Goal: Task Accomplishment & Management: Use online tool/utility

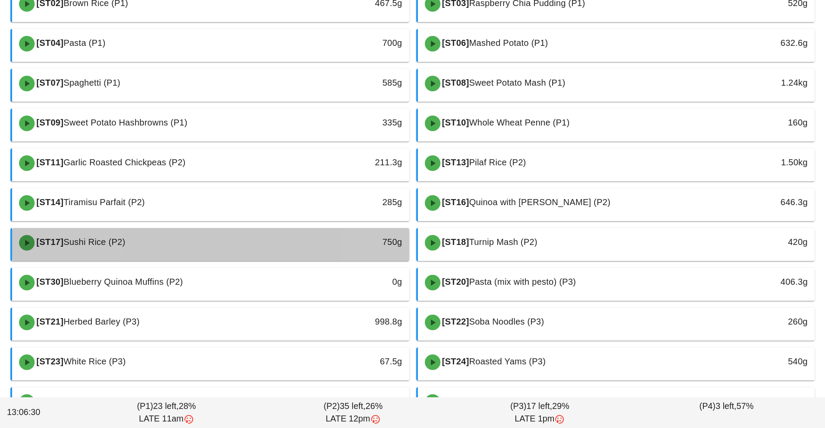
scroll to position [121, 0]
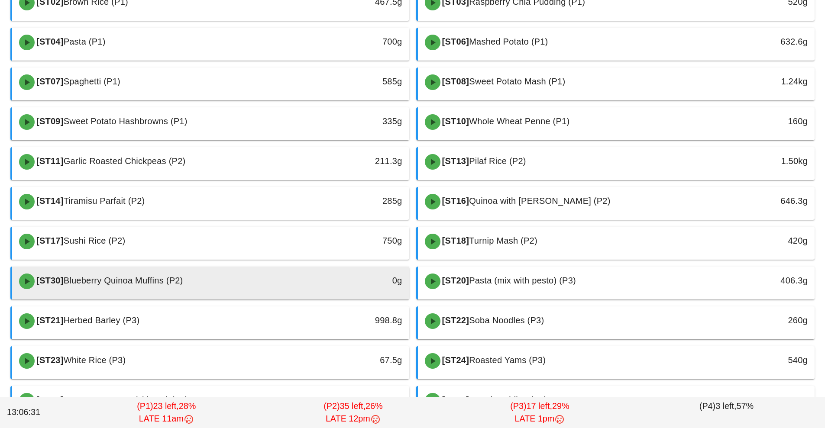
click at [273, 298] on div at bounding box center [211, 297] width 380 height 3
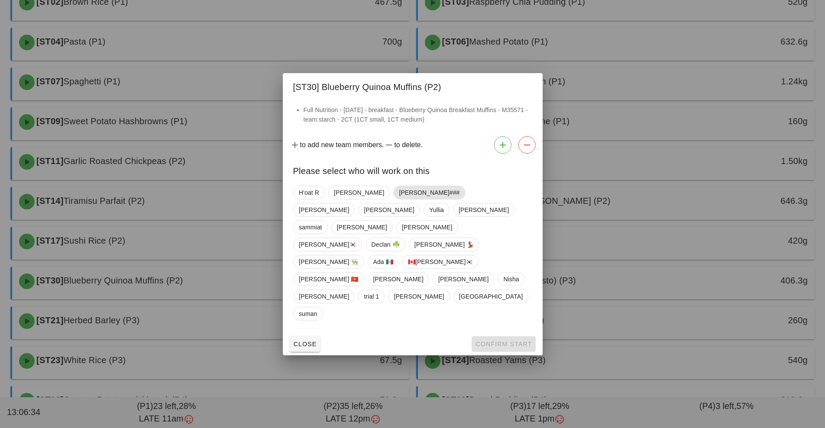
click at [399, 199] on span "[PERSON_NAME]###" at bounding box center [429, 192] width 61 height 13
click at [500, 341] on span "Confirm Start" at bounding box center [503, 344] width 57 height 7
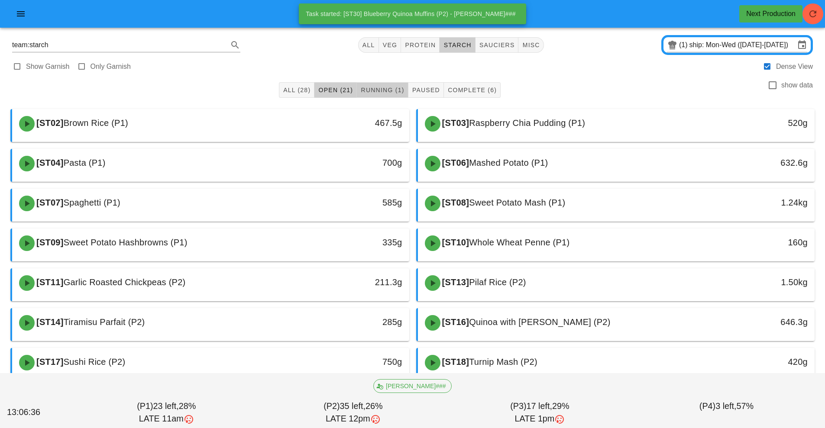
click at [394, 97] on button "Running (1)" at bounding box center [382, 90] width 51 height 16
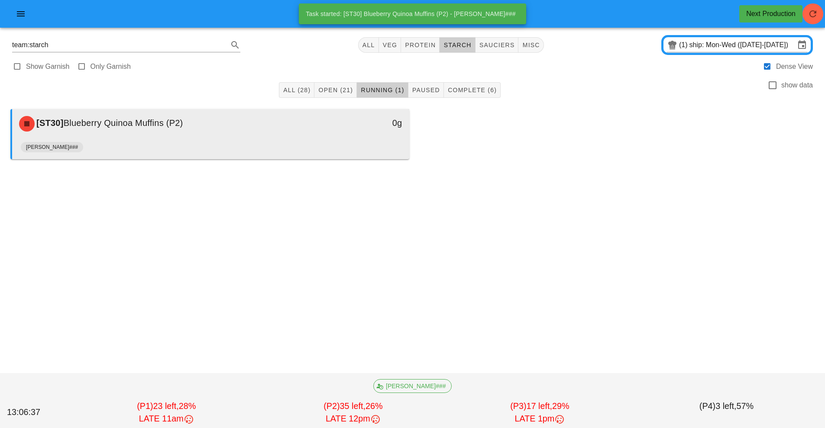
click at [319, 132] on div "0g" at bounding box center [358, 124] width 98 height 26
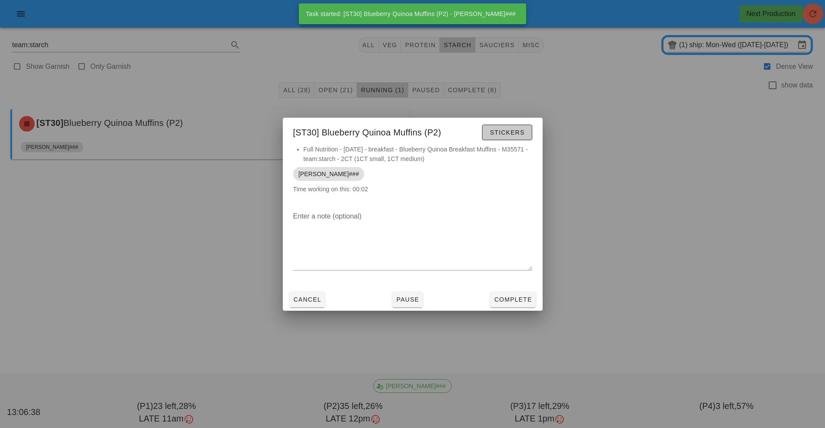
click at [500, 129] on span "Stickers" at bounding box center [506, 132] width 35 height 7
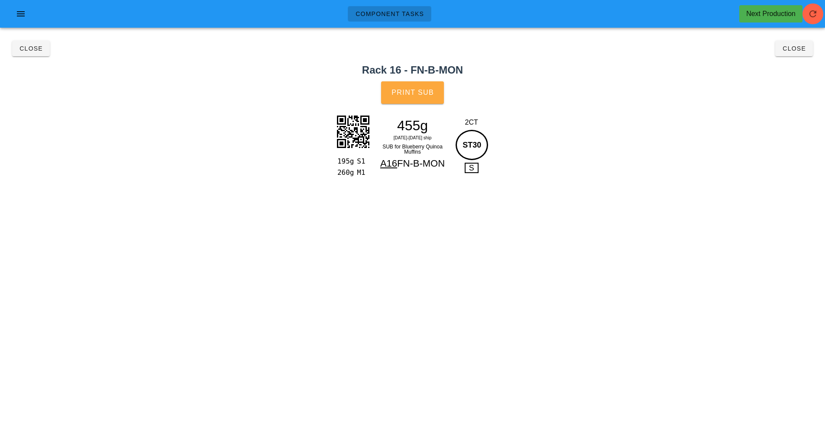
click at [420, 90] on span "Print Sub" at bounding box center [412, 93] width 43 height 8
click at [26, 54] on button "Close" at bounding box center [31, 49] width 38 height 16
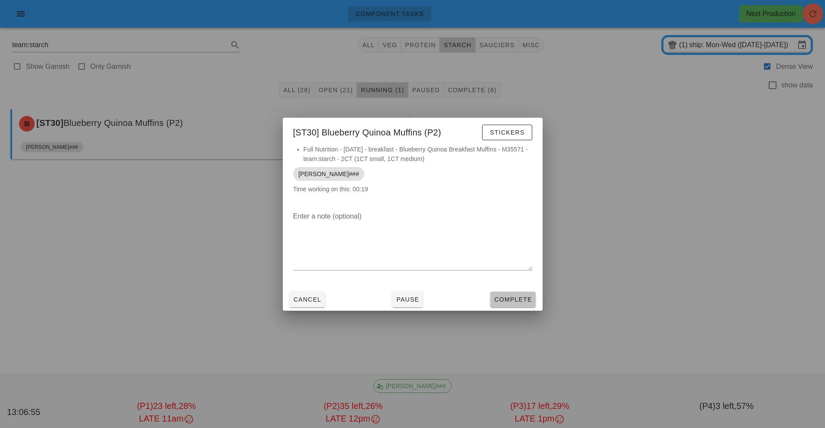
click at [516, 303] on span "Complete" at bounding box center [513, 299] width 38 height 7
